Goal: Task Accomplishment & Management: Use online tool/utility

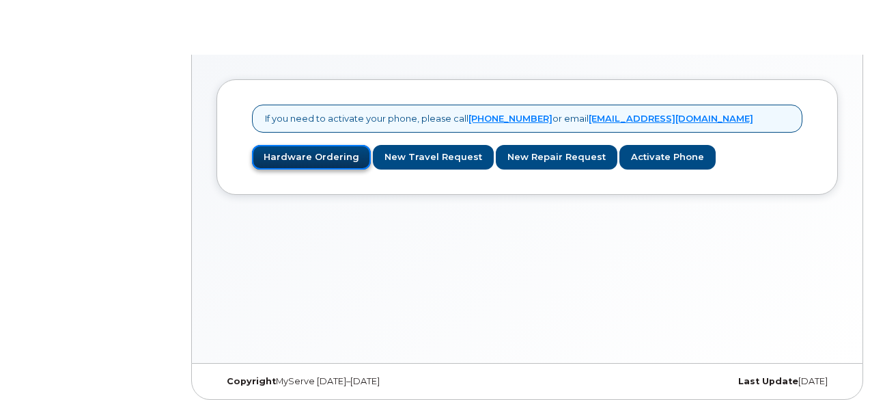
click at [320, 151] on link "Hardware Ordering" at bounding box center [311, 157] width 119 height 25
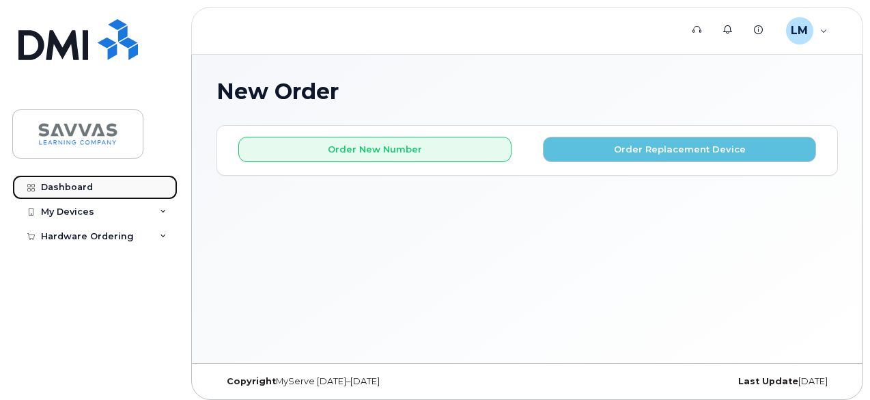
click at [72, 182] on div "Dashboard" at bounding box center [67, 187] width 52 height 11
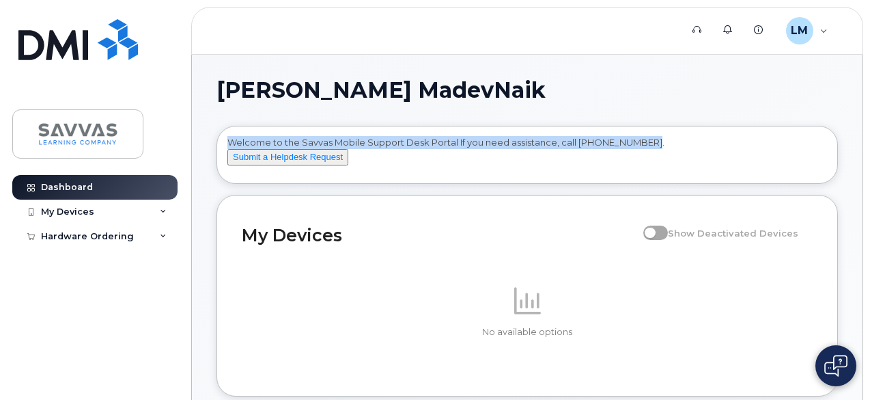
drag, startPoint x: 227, startPoint y: 143, endPoint x: 648, endPoint y: 152, distance: 421.6
click at [648, 152] on div "Welcome to the Savvas Mobile Support Desk Portal If you need assistance, call […" at bounding box center [528, 157] width 600 height 42
copy div "Welcome to the Savvas Mobile Support Desk Portal If you need assistance, call […"
